Goal: Information Seeking & Learning: Learn about a topic

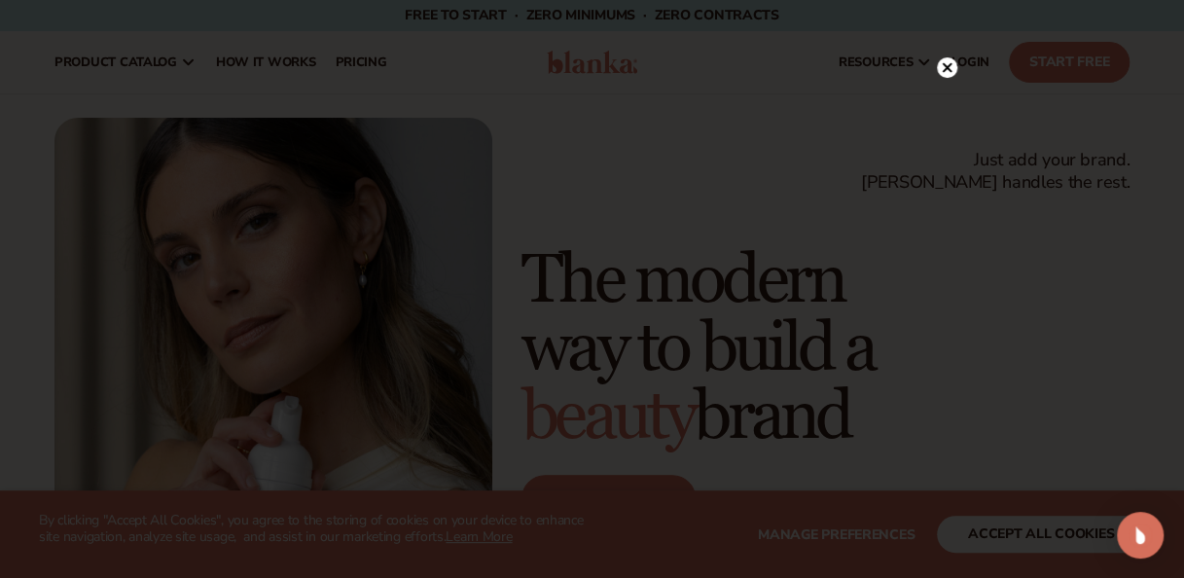
click at [948, 67] on circle at bounding box center [947, 67] width 20 height 20
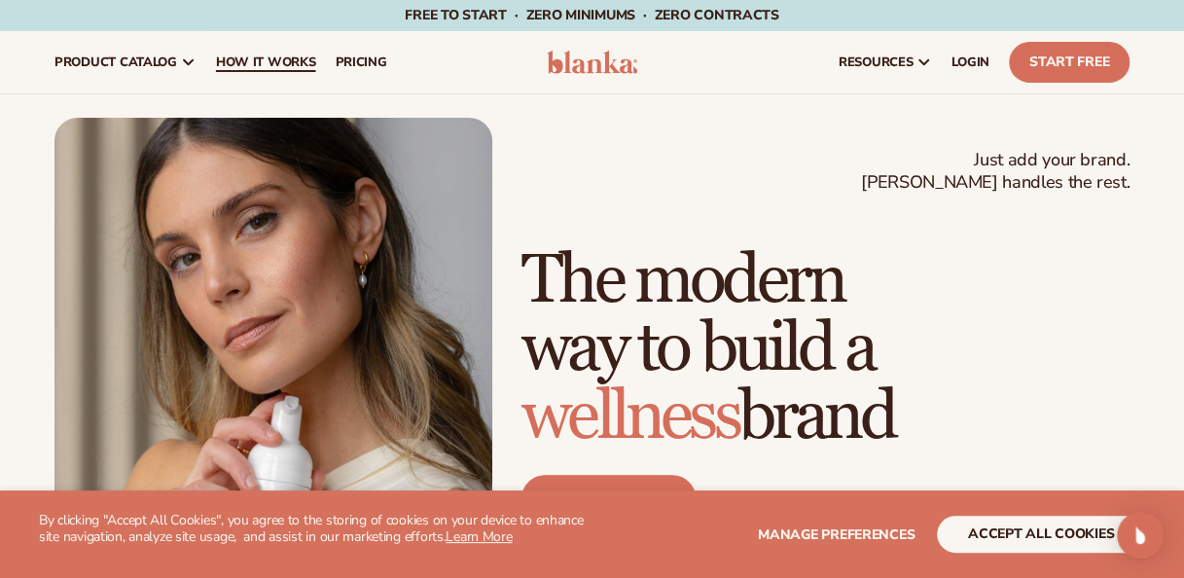
click at [251, 59] on span "How It Works" at bounding box center [266, 62] width 100 height 16
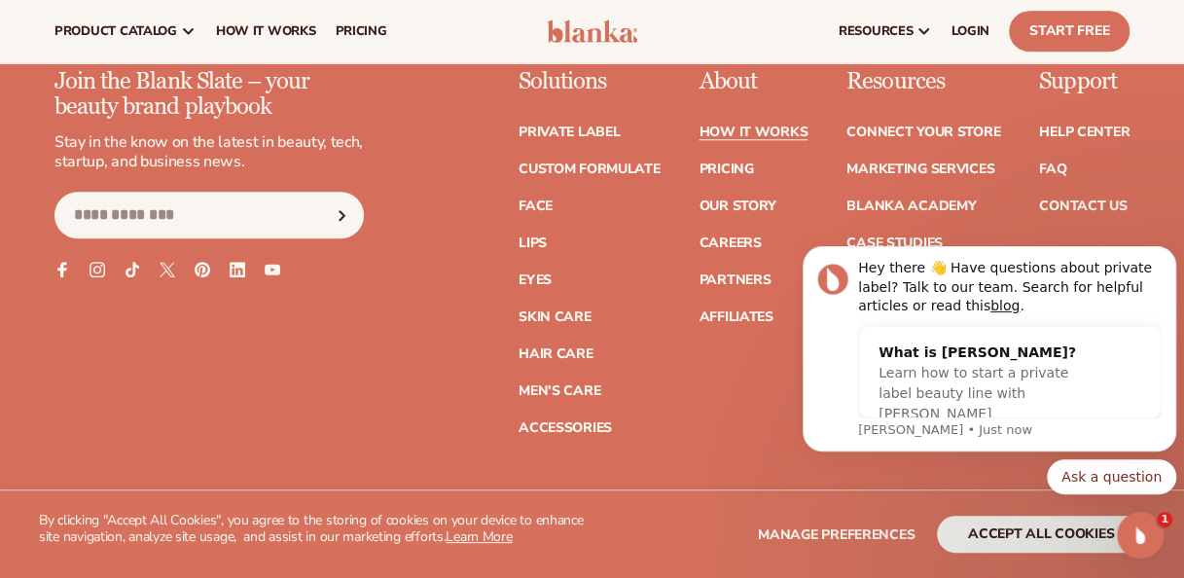
scroll to position [4347, 0]
click at [874, 237] on link "Case Studies" at bounding box center [894, 244] width 96 height 14
